Goal: Find specific page/section: Find specific page/section

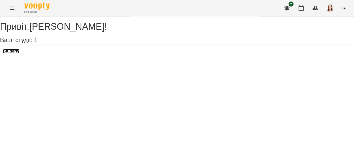
click at [19, 53] on h3 "Studerly" at bounding box center [11, 51] width 16 height 5
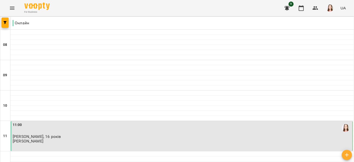
scroll to position [299, 0]
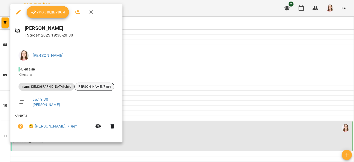
click at [93, 87] on span "[PERSON_NAME], 7 лет" at bounding box center [94, 86] width 40 height 5
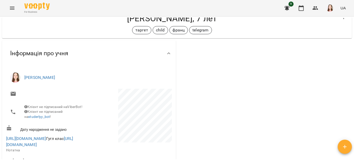
scroll to position [46, 0]
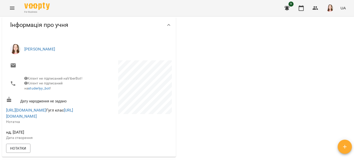
click at [55, 115] on div "[URL][DOMAIN_NAME] Гугл клас [URL][DOMAIN_NAME] Нотатка" at bounding box center [47, 116] width 84 height 22
click at [56, 116] on span "[URL][DOMAIN_NAME] Гугл клас [URL][DOMAIN_NAME]" at bounding box center [47, 113] width 82 height 12
click at [56, 116] on div "[URL][DOMAIN_NAME] Гугл клас [URL][DOMAIN_NAME] Нотатка" at bounding box center [47, 116] width 84 height 22
click at [46, 112] on link "[URL][DOMAIN_NAME]" at bounding box center [26, 110] width 40 height 5
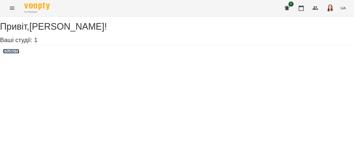
click at [19, 53] on h3 "Studerly" at bounding box center [11, 51] width 16 height 5
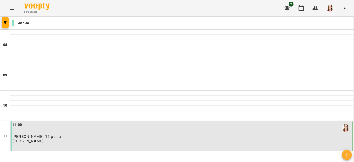
scroll to position [184, 0]
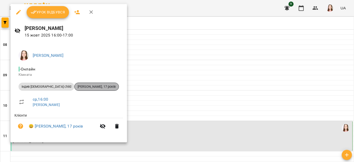
click at [79, 89] on span "[PERSON_NAME], 17 років" at bounding box center [96, 86] width 44 height 5
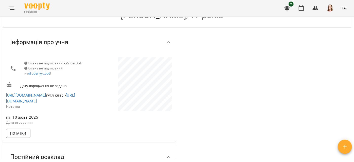
scroll to position [23, 0]
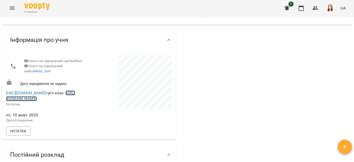
click at [62, 101] on link "https://classroom.google.com/u/1/c/ODEyMjY2ODg3MTg2?hl=ru" at bounding box center [40, 95] width 69 height 11
